Goal: Transaction & Acquisition: Purchase product/service

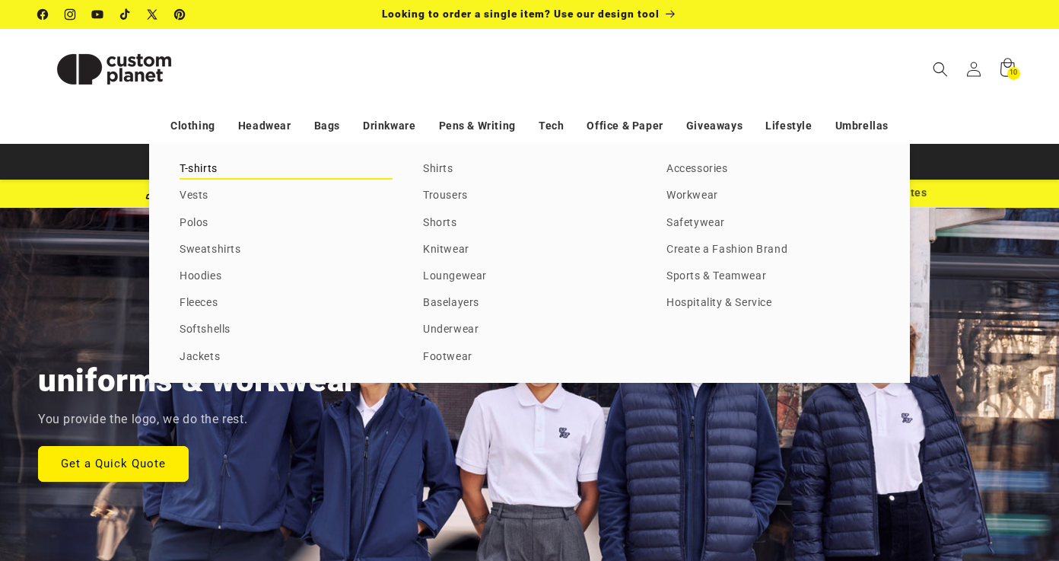
click at [201, 172] on link "T-shirts" at bounding box center [286, 169] width 213 height 21
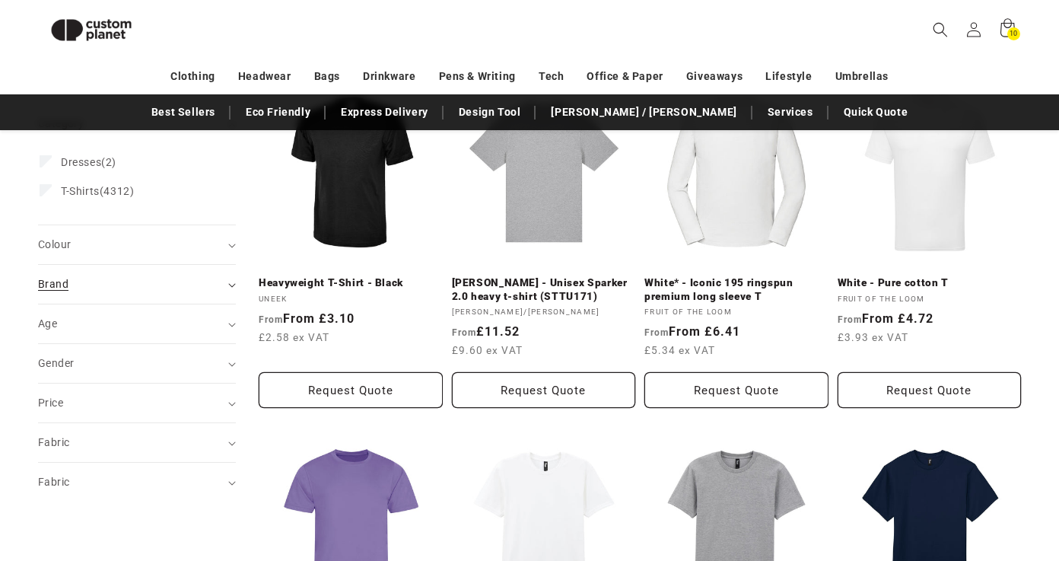
scroll to position [232, 0]
click at [145, 258] on summary "Colour (0)" at bounding box center [137, 245] width 198 height 39
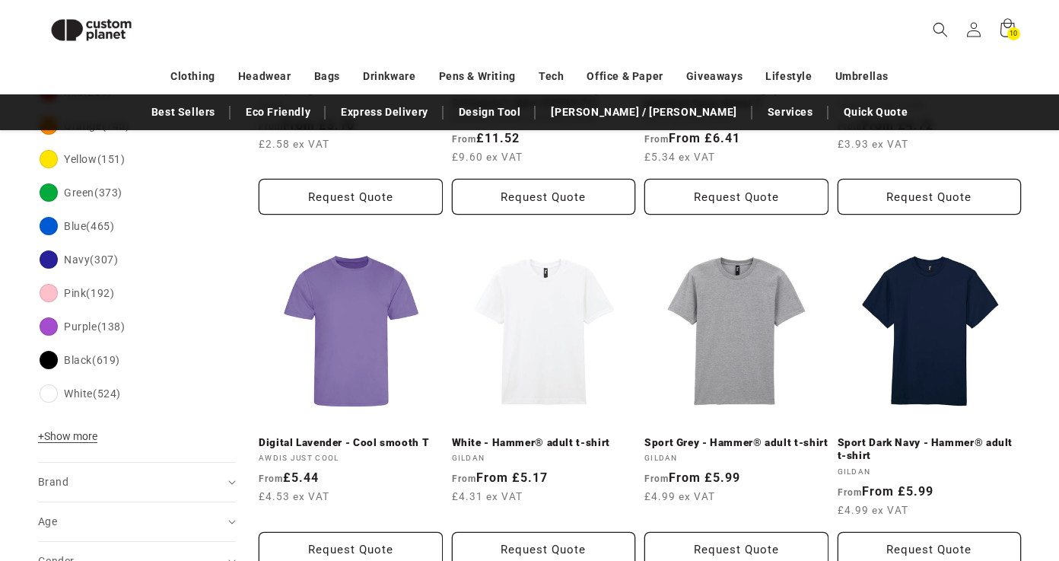
scroll to position [437, 0]
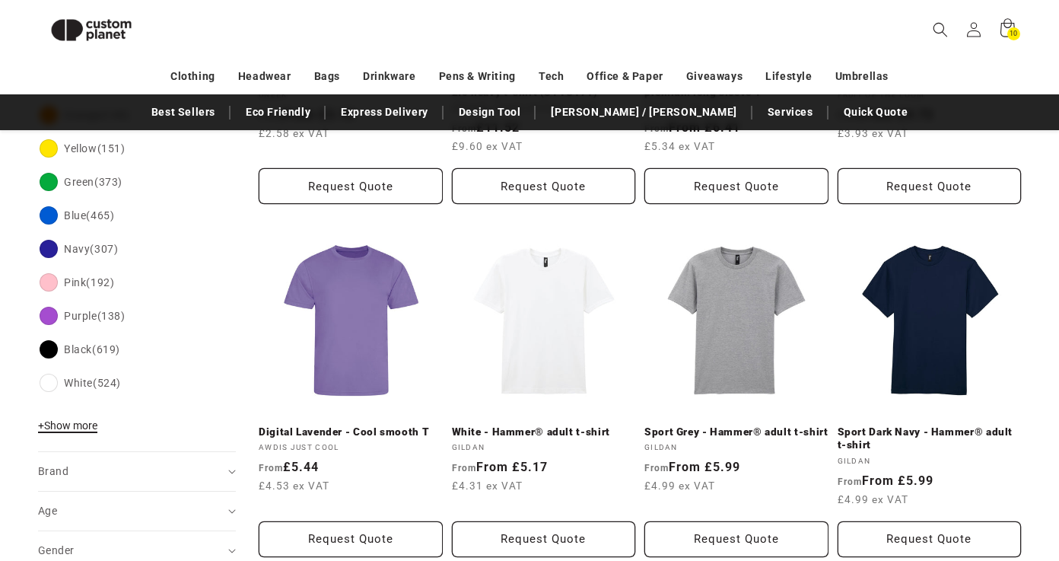
click at [88, 422] on span "+ Show more" at bounding box center [67, 425] width 59 height 12
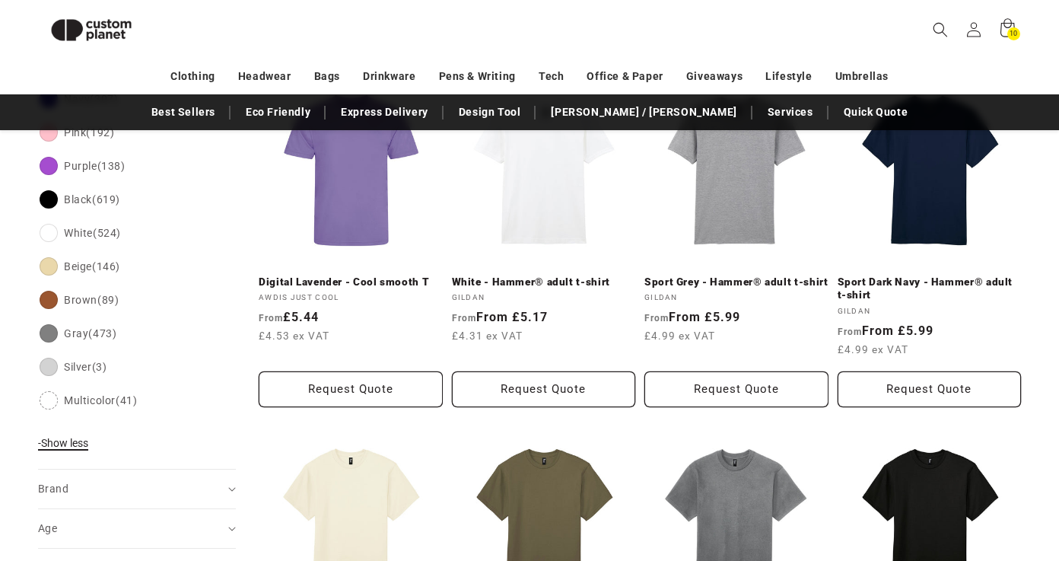
scroll to position [608, 0]
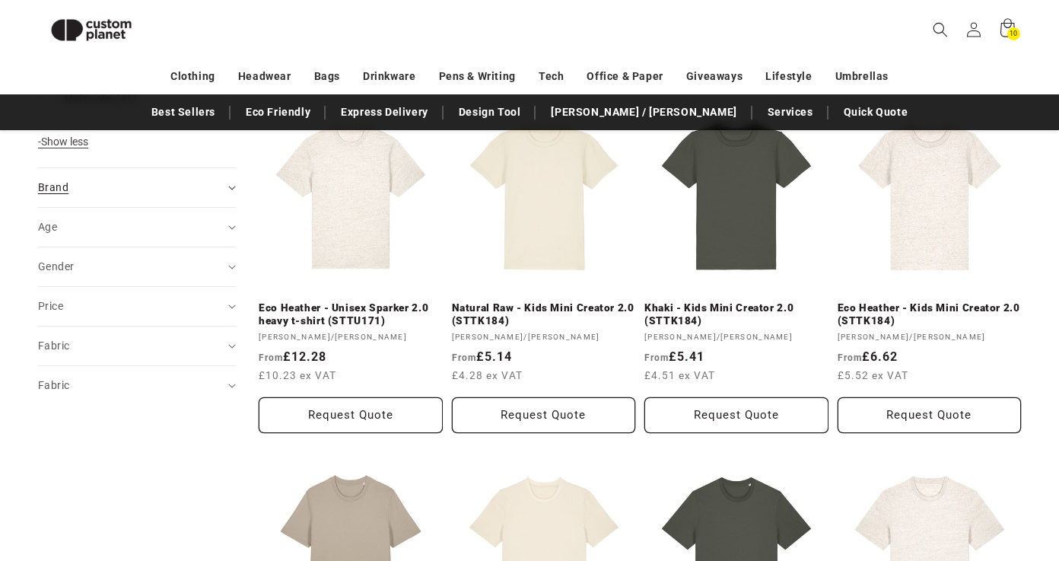
scroll to position [937, 0]
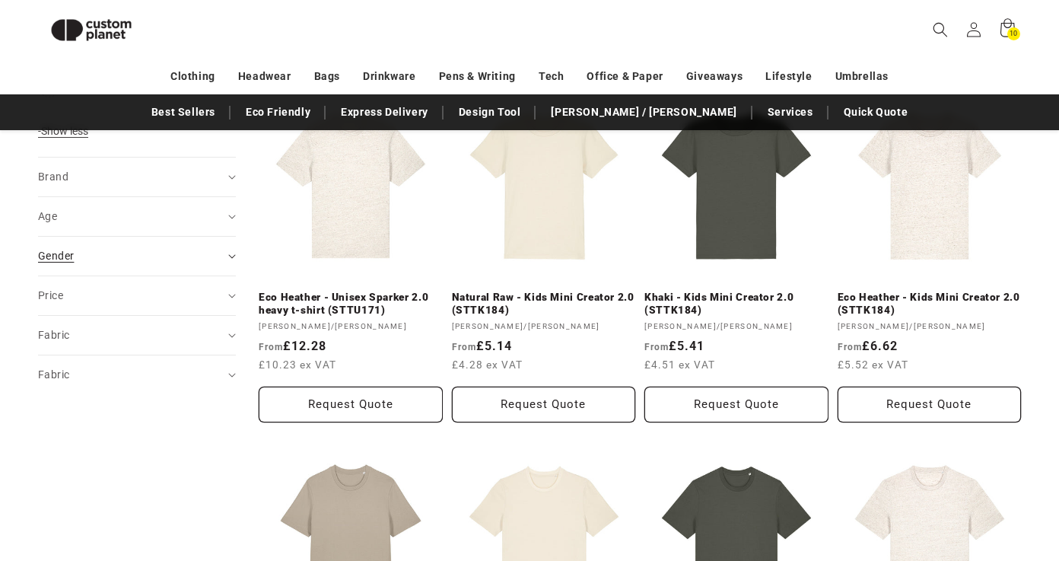
click at [138, 250] on div "Gender (0)" at bounding box center [130, 256] width 185 height 16
click at [86, 357] on span "Unisex" at bounding box center [78, 352] width 34 height 12
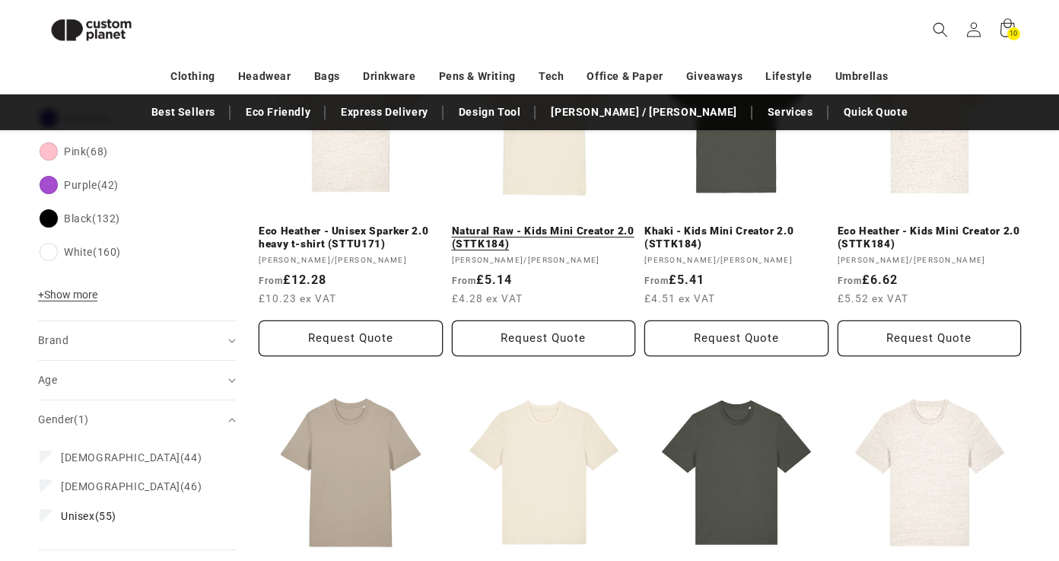
scroll to position [642, 0]
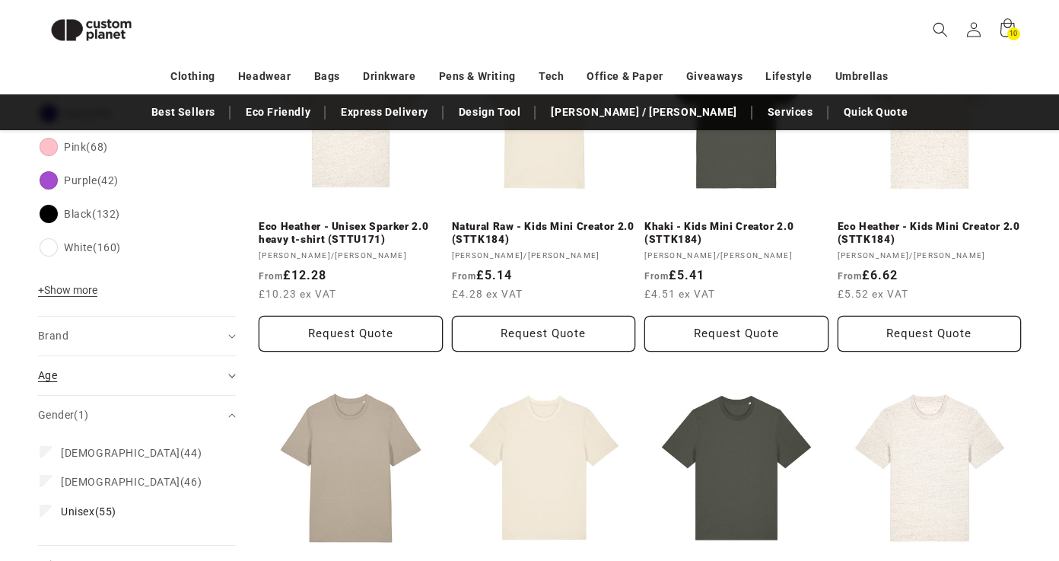
click at [186, 365] on summary "Age (0)" at bounding box center [137, 375] width 198 height 39
click at [99, 414] on span "Adult (46)" at bounding box center [85, 413] width 49 height 14
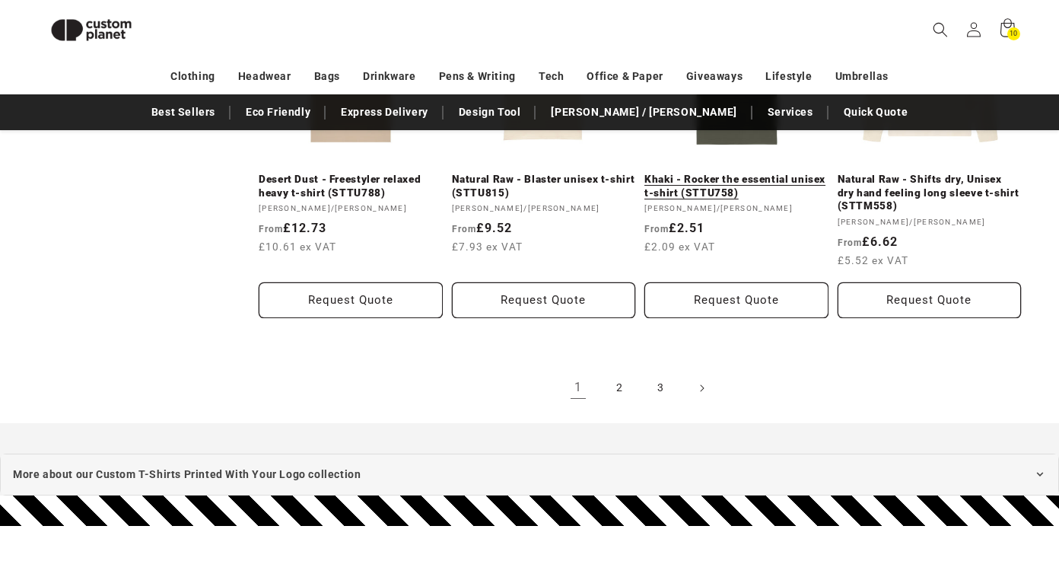
scroll to position [1785, 0]
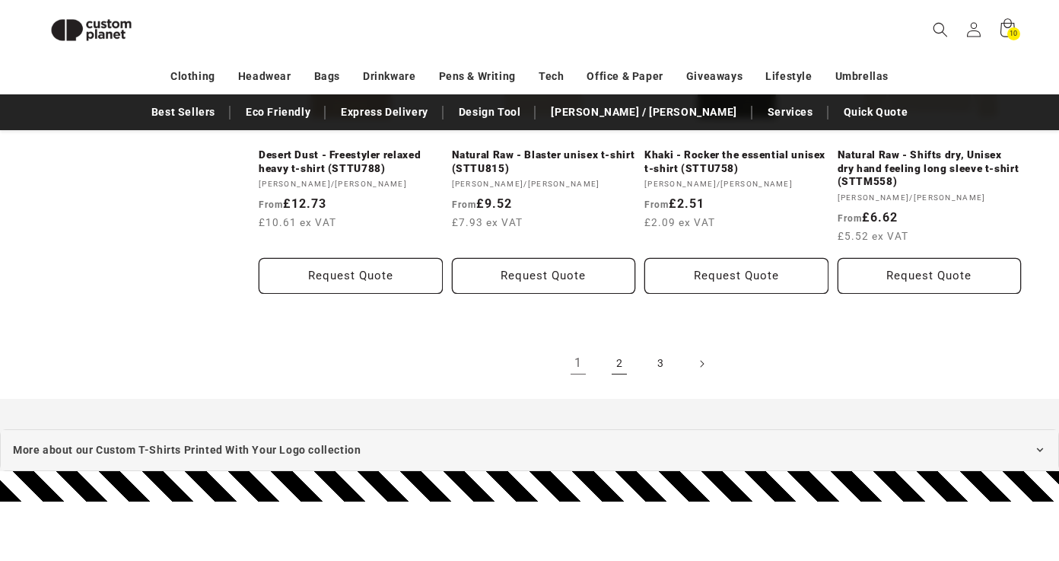
click at [613, 350] on link "2" at bounding box center [619, 363] width 33 height 33
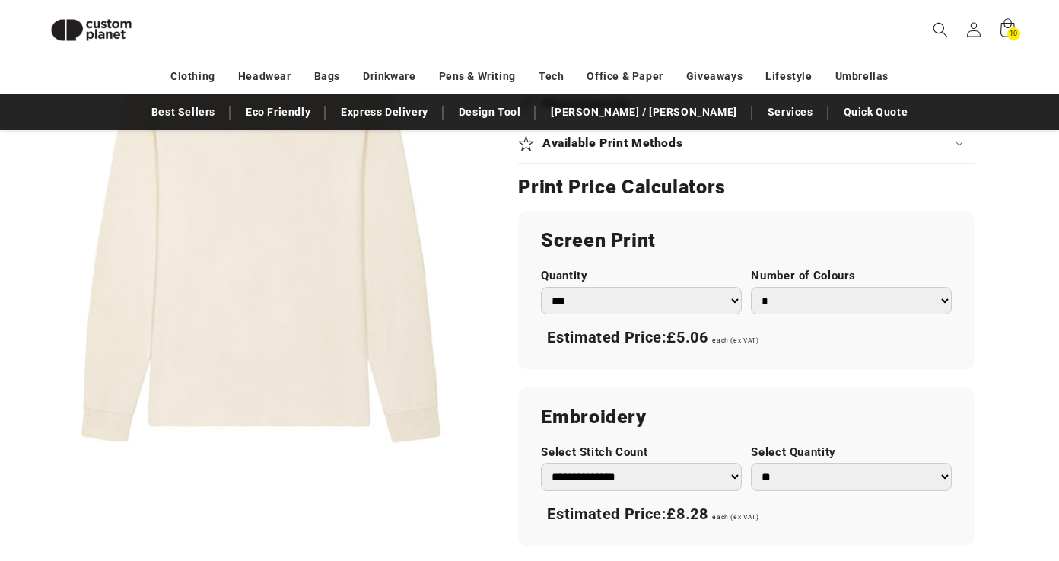
scroll to position [847, 0]
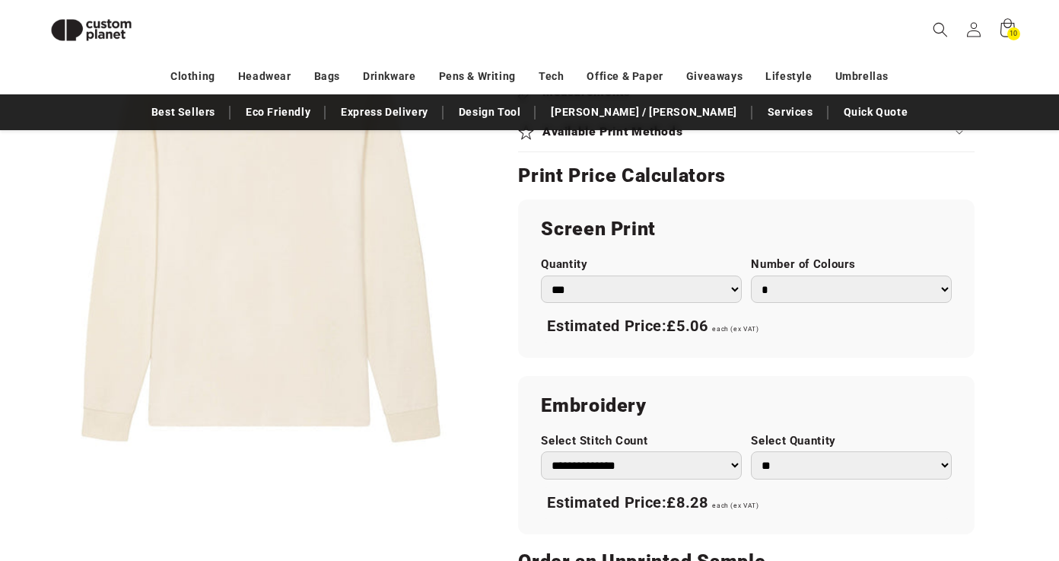
click at [730, 293] on select "*** *** *** **** **** **** ***** *****" at bounding box center [641, 289] width 201 height 28
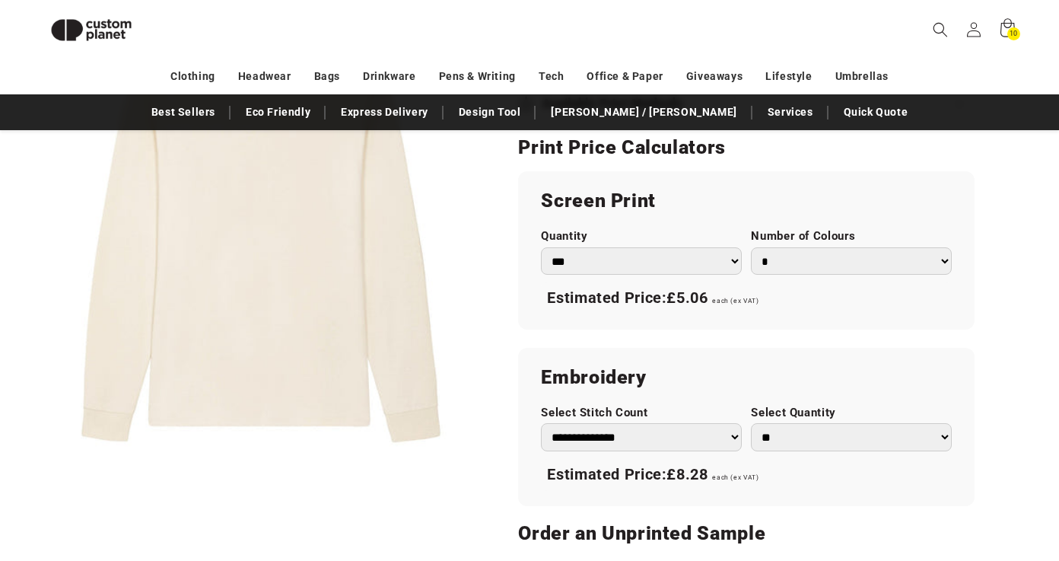
scroll to position [921, 0]
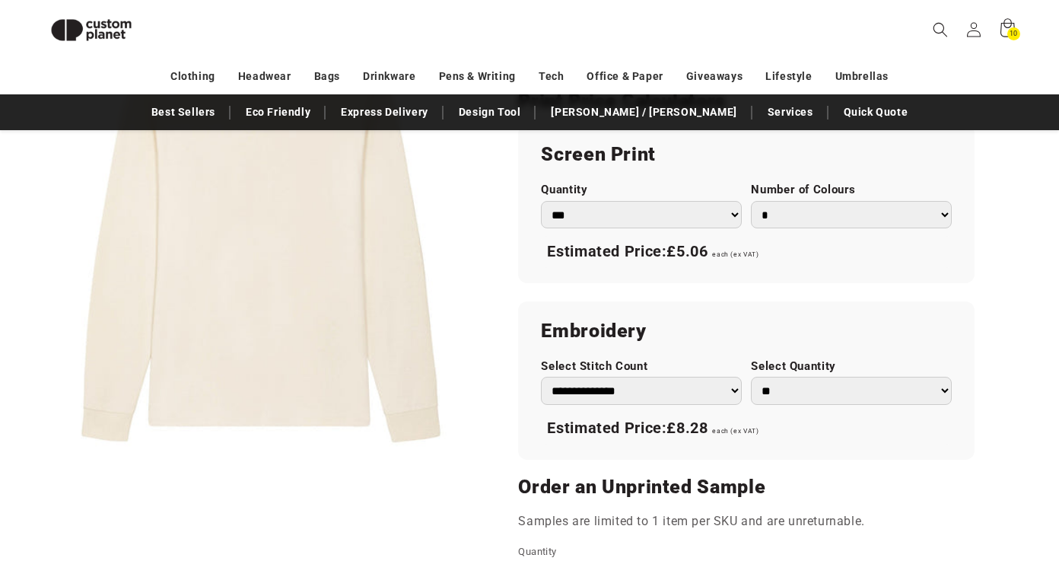
click at [791, 208] on select "* * * * * * *" at bounding box center [851, 215] width 201 height 28
select select "*"
click at [751, 201] on select "* * * * * * *" at bounding box center [851, 215] width 201 height 28
click at [706, 213] on select "*** *** *** **** **** **** ***** *****" at bounding box center [641, 215] width 201 height 28
select select "***"
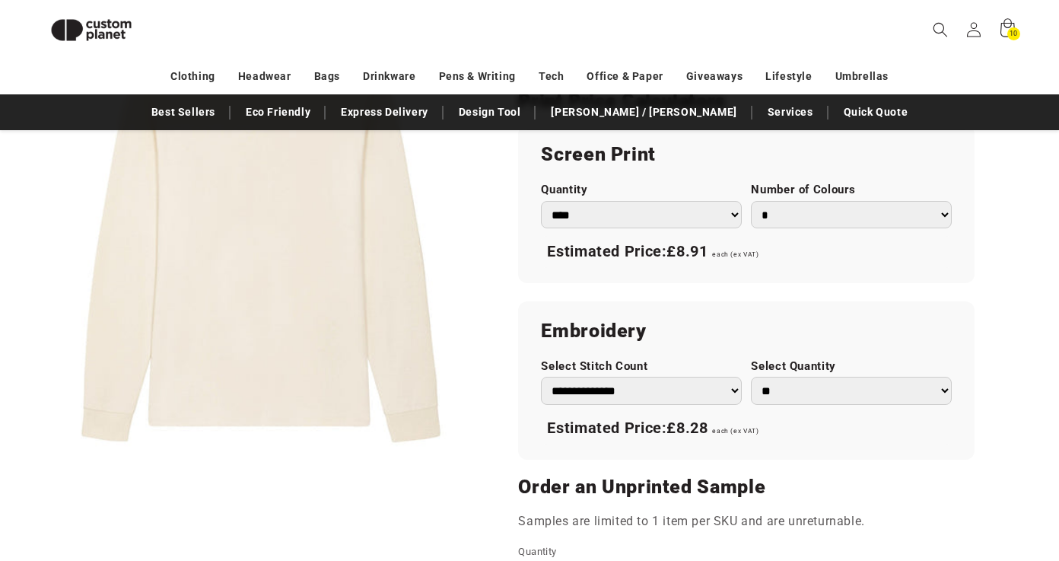
click at [541, 201] on select "*** *** *** **** **** **** ***** *****" at bounding box center [641, 215] width 201 height 28
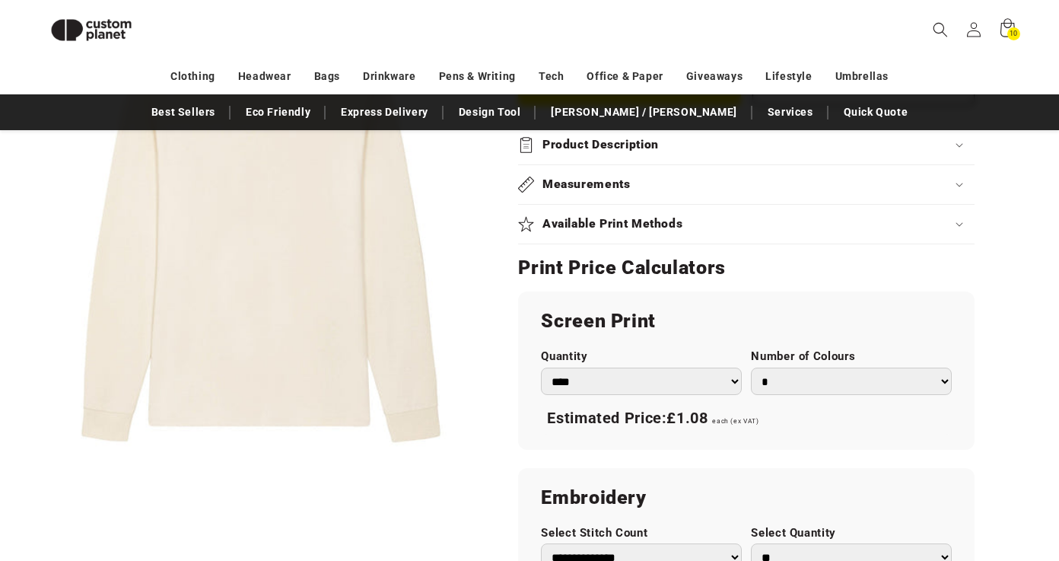
scroll to position [727, 0]
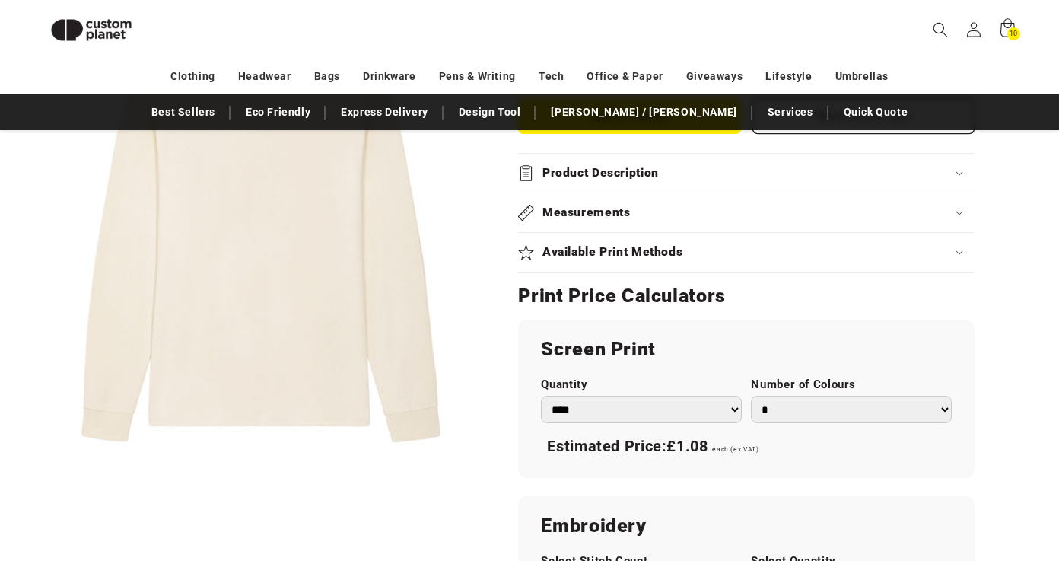
click at [676, 250] on h2 "Available Print Methods" at bounding box center [613, 252] width 141 height 16
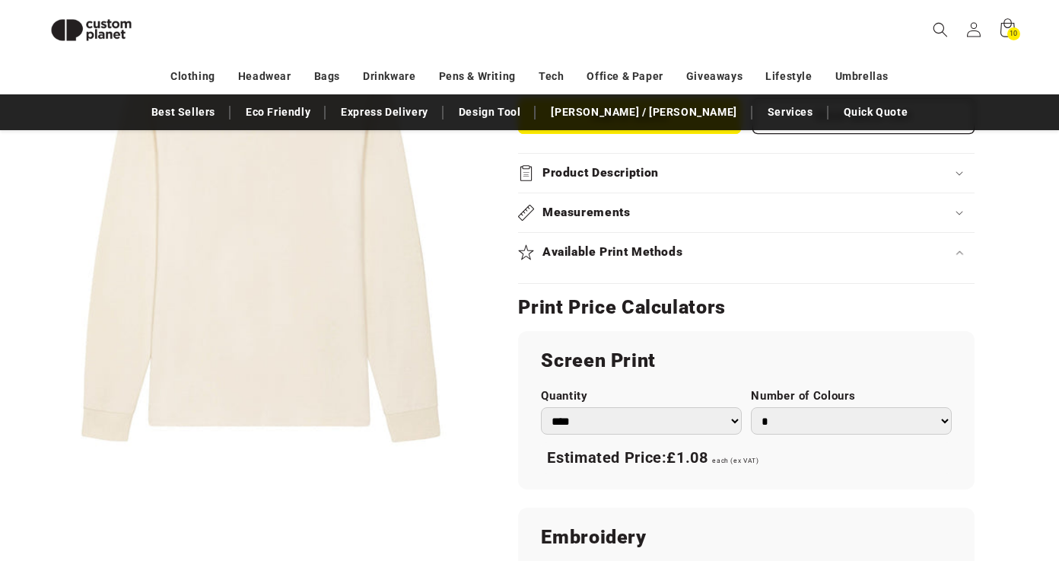
click at [676, 250] on h2 "Available Print Methods" at bounding box center [613, 252] width 141 height 16
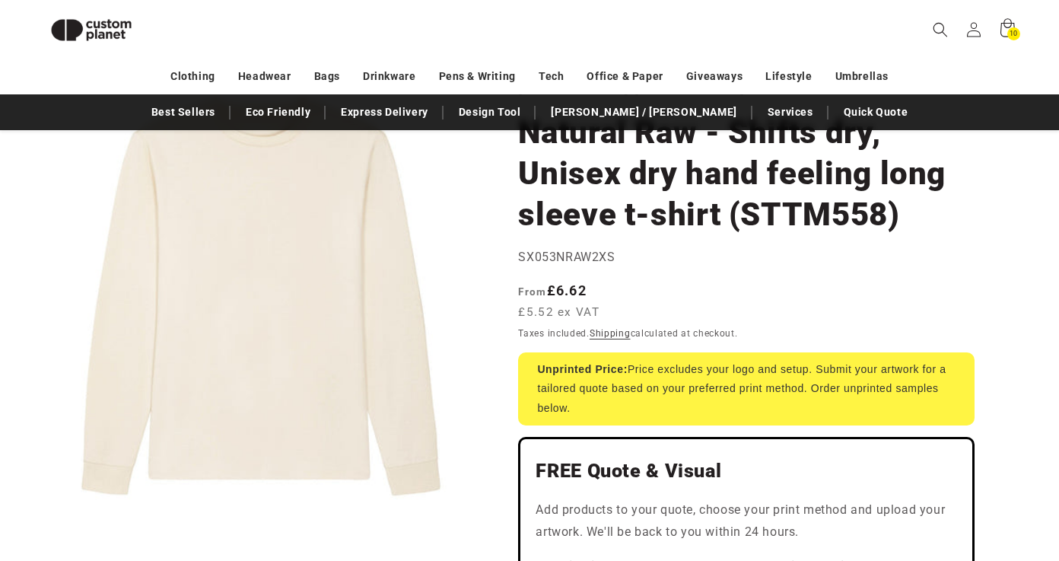
scroll to position [0, 0]
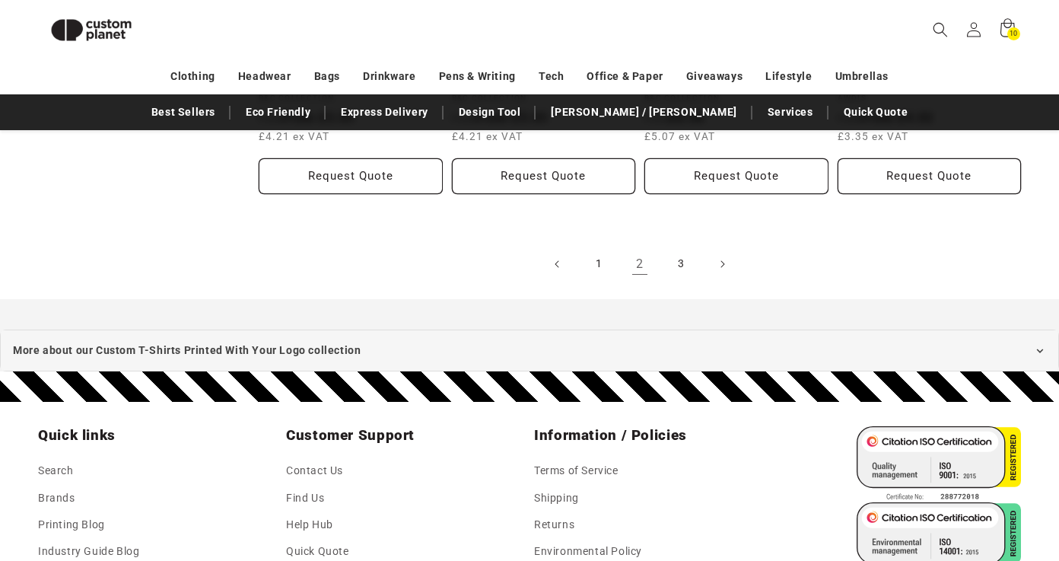
scroll to position [1847, 0]
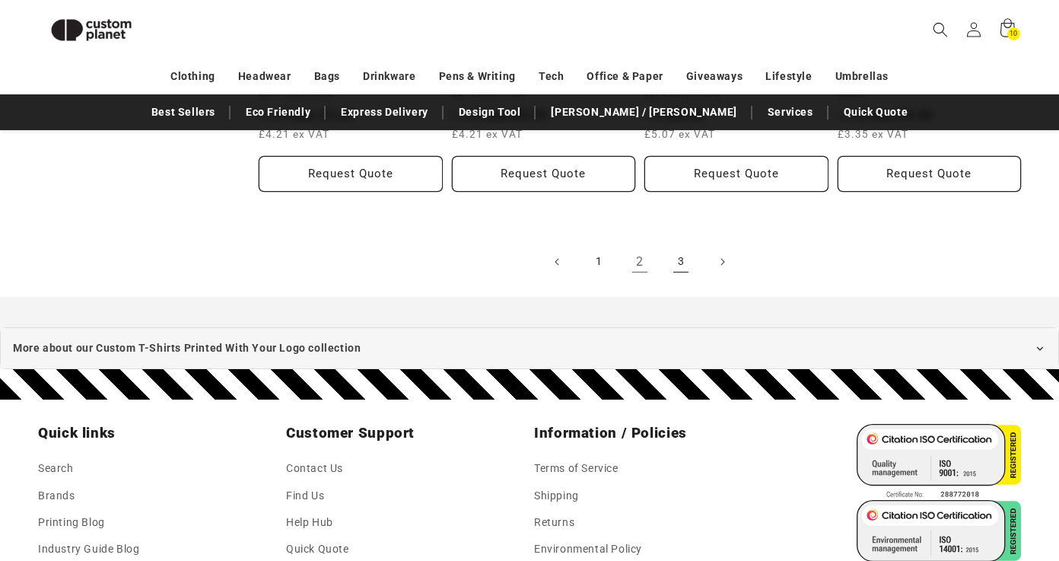
click at [680, 253] on link "3" at bounding box center [680, 261] width 33 height 33
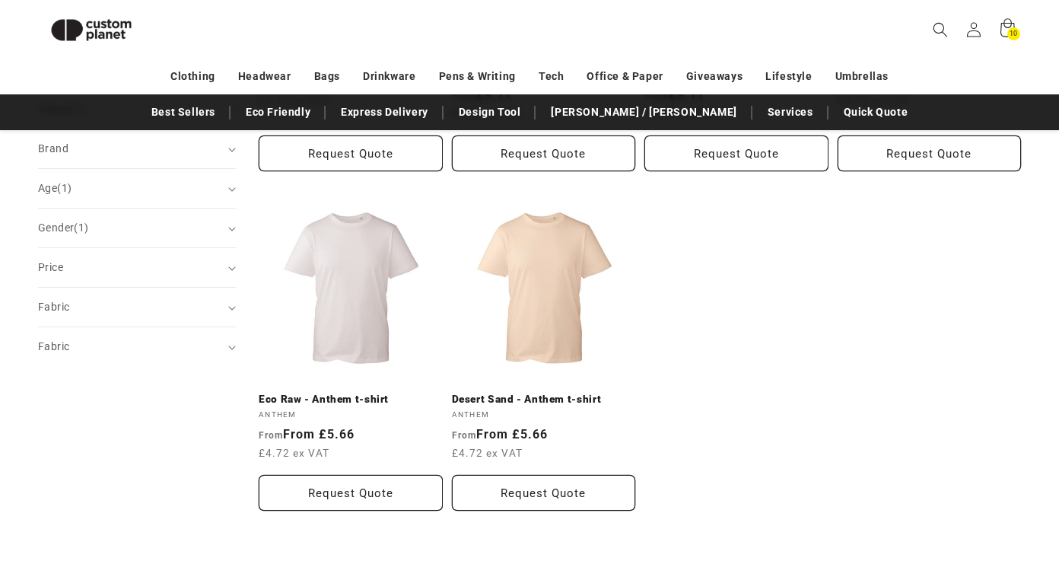
scroll to position [502, 0]
